Goal: Use online tool/utility: Utilize a website feature to perform a specific function

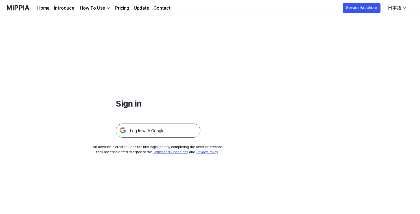
click at [149, 130] on img at bounding box center [158, 130] width 85 height 14
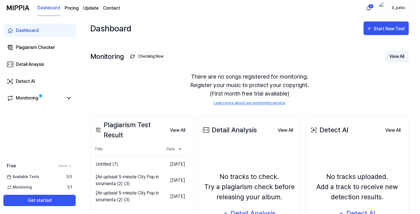
scroll to position [1193, 0]
click at [381, 31] on div "Start New Test" at bounding box center [390, 28] width 32 height 7
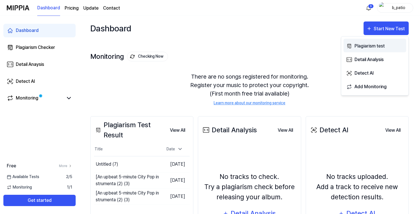
click at [359, 47] on div "Plagiarism test" at bounding box center [379, 45] width 49 height 7
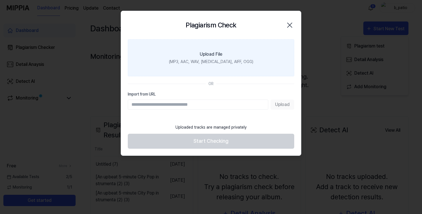
click at [211, 54] on div "Upload File" at bounding box center [211, 54] width 23 height 7
click at [0, 0] on input "Upload File (MP3, AAC, WAV, FLAC, AIFF, OGG)" at bounding box center [0, 0] width 0 height 0
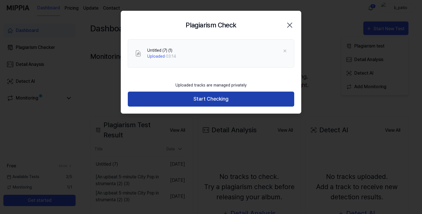
click at [208, 95] on button "Start Checking" at bounding box center [211, 99] width 167 height 15
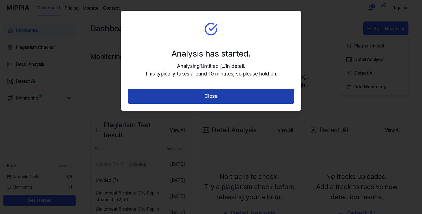
click at [211, 99] on button "Close" at bounding box center [211, 96] width 167 height 15
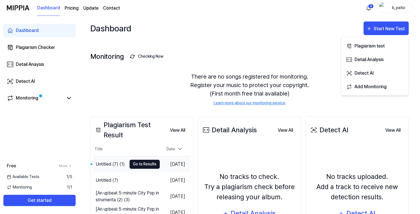
click at [136, 165] on button "Go to Results" at bounding box center [145, 164] width 30 height 9
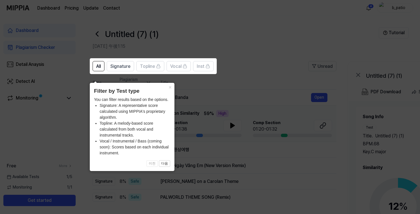
click at [234, 83] on icon at bounding box center [211, 107] width 422 height 214
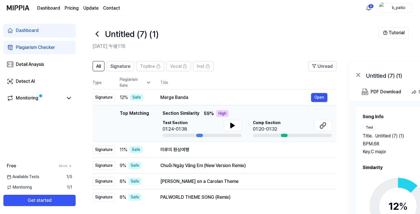
click at [199, 32] on div "Untitled (7) (1)" at bounding box center [236, 34] width 286 height 14
